Goal: Information Seeking & Learning: Learn about a topic

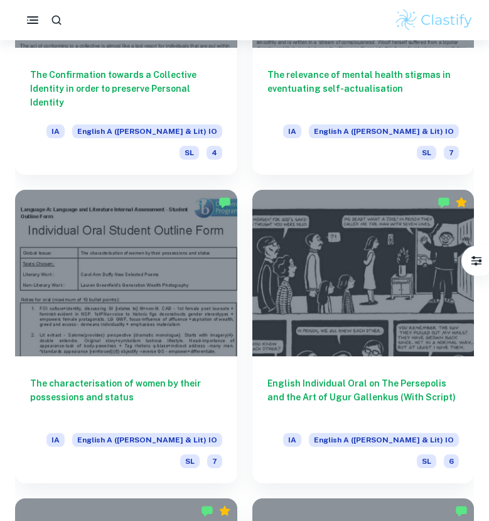
scroll to position [2002, 0]
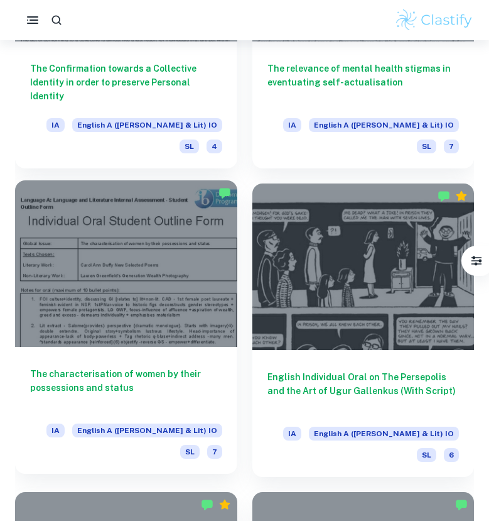
click at [162, 241] on div at bounding box center [126, 263] width 222 height 166
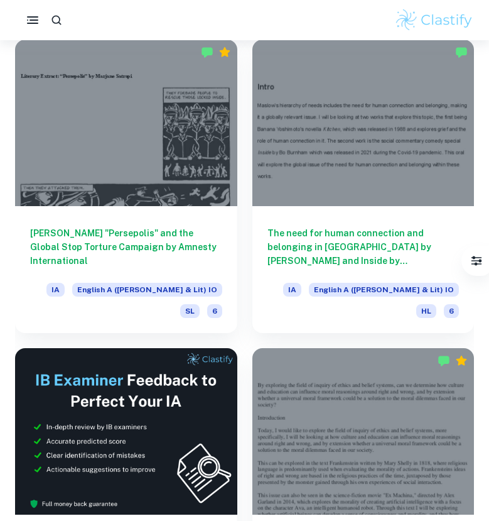
scroll to position [293, 0]
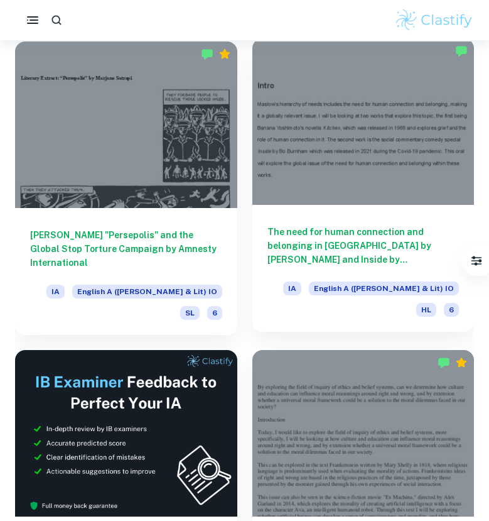
click at [319, 147] on div at bounding box center [364, 121] width 222 height 166
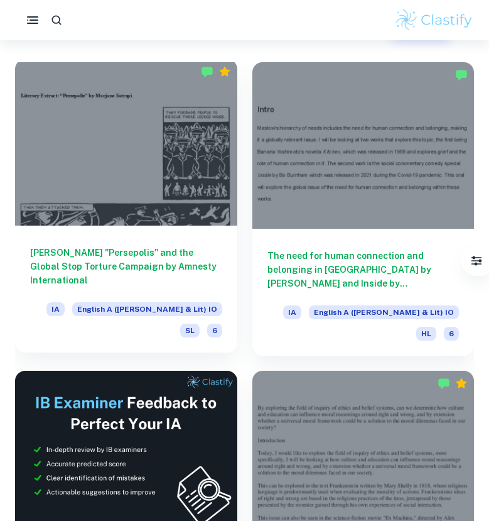
scroll to position [374, 0]
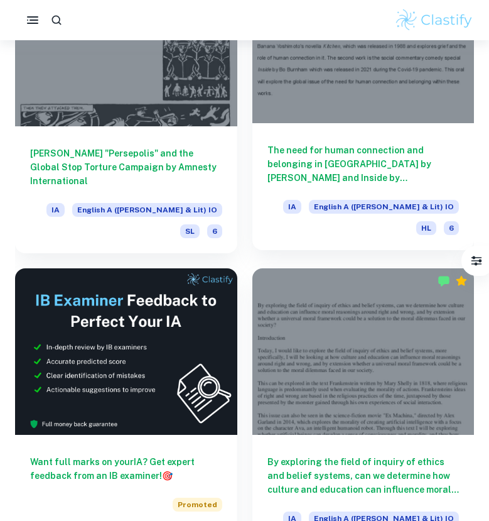
click at [334, 72] on div at bounding box center [364, 40] width 222 height 166
